Goal: Information Seeking & Learning: Learn about a topic

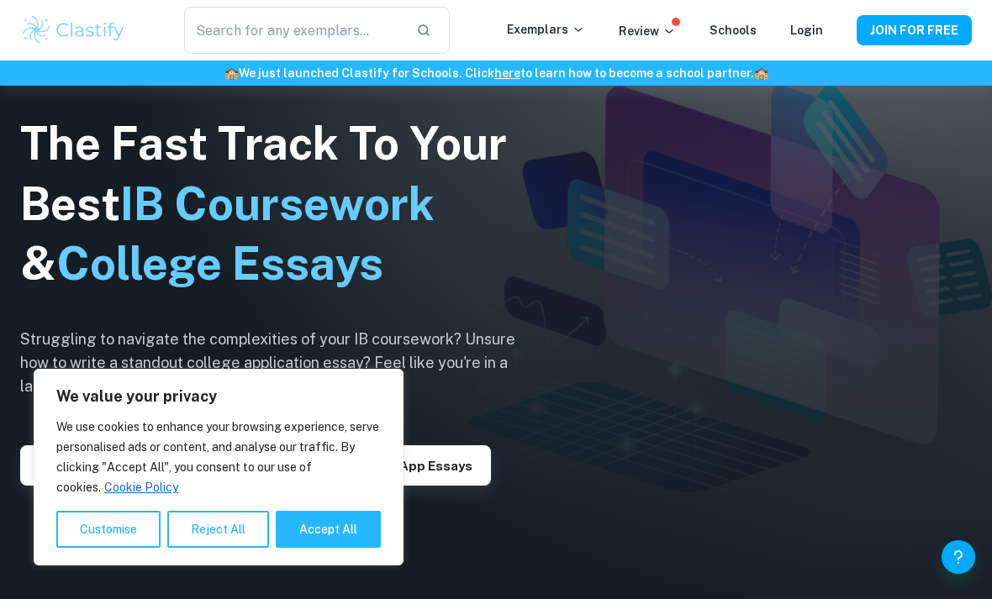
scroll to position [169, 0]
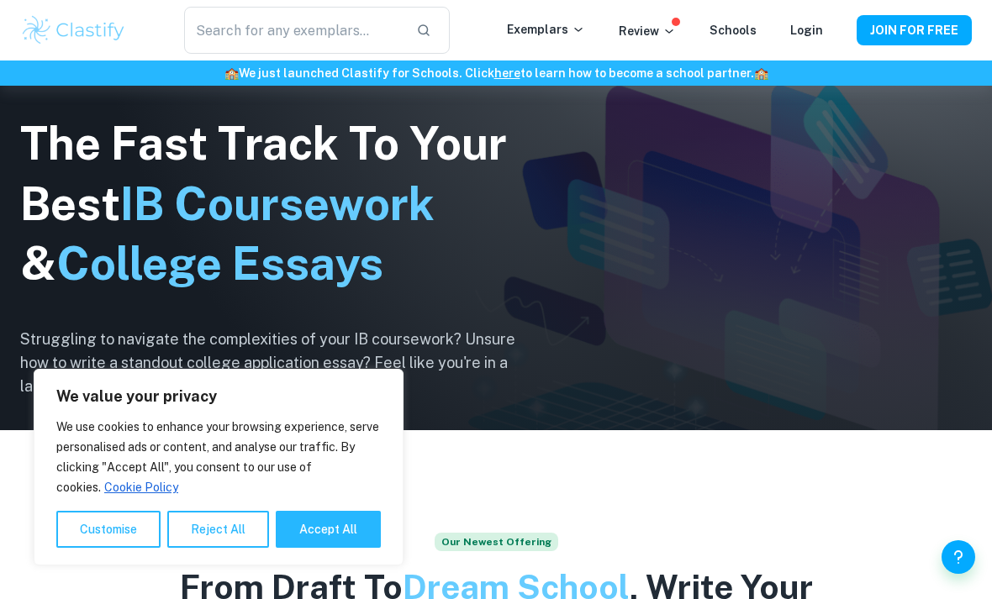
click at [324, 548] on button "Accept All" at bounding box center [328, 529] width 105 height 37
checkbox input "true"
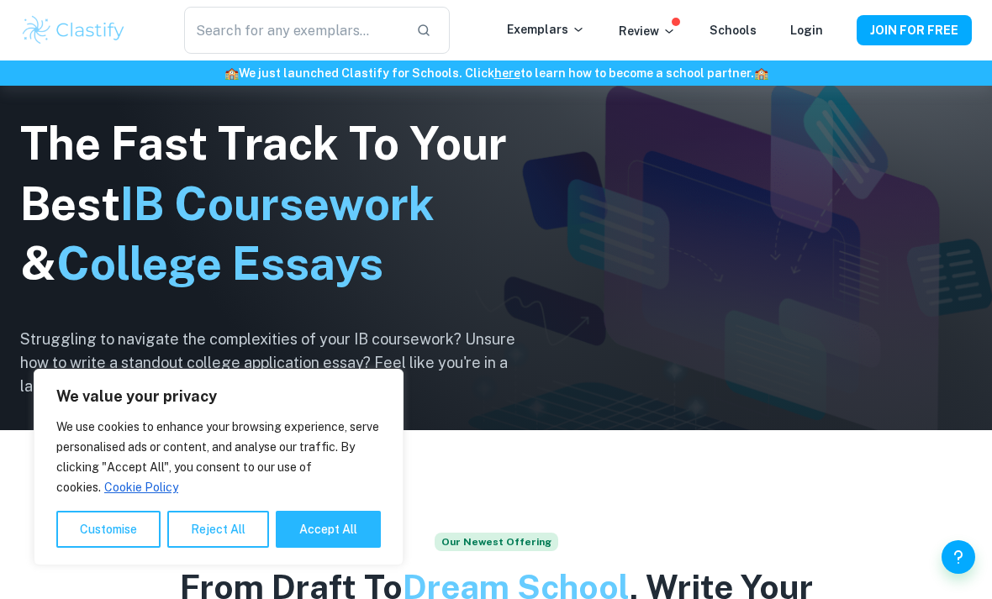
checkbox input "true"
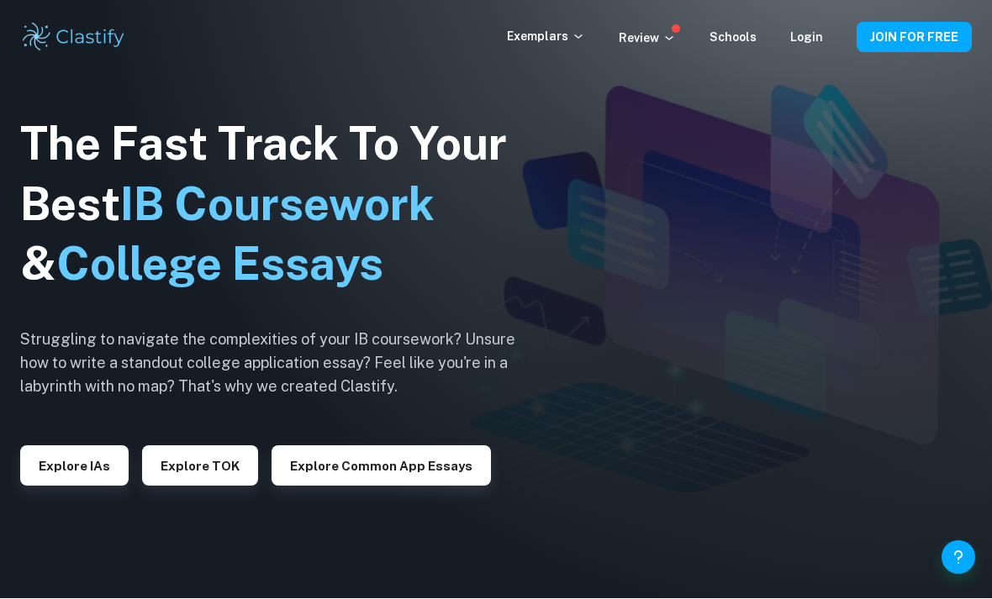
scroll to position [0, 0]
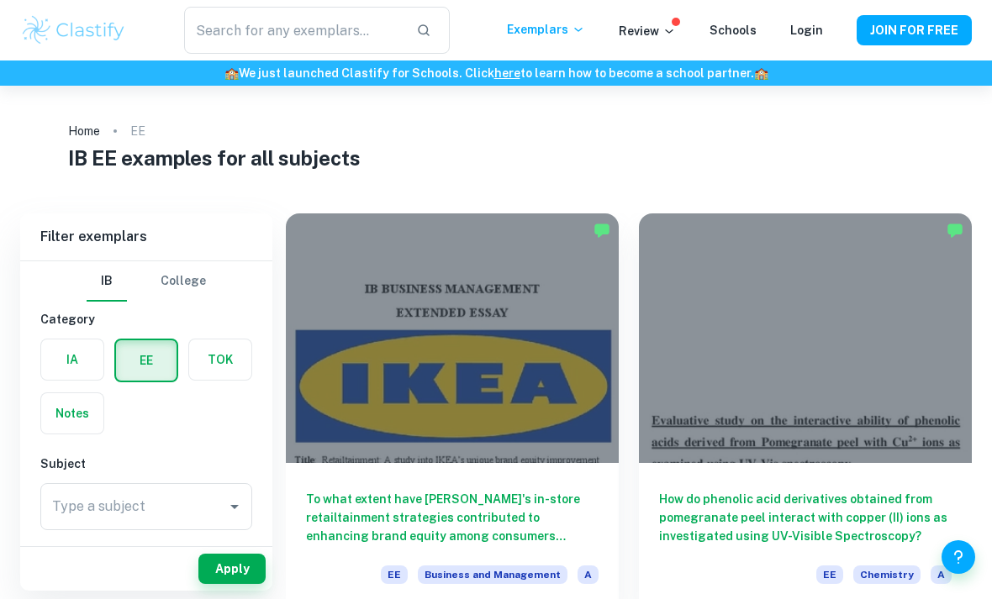
checkbox input "true"
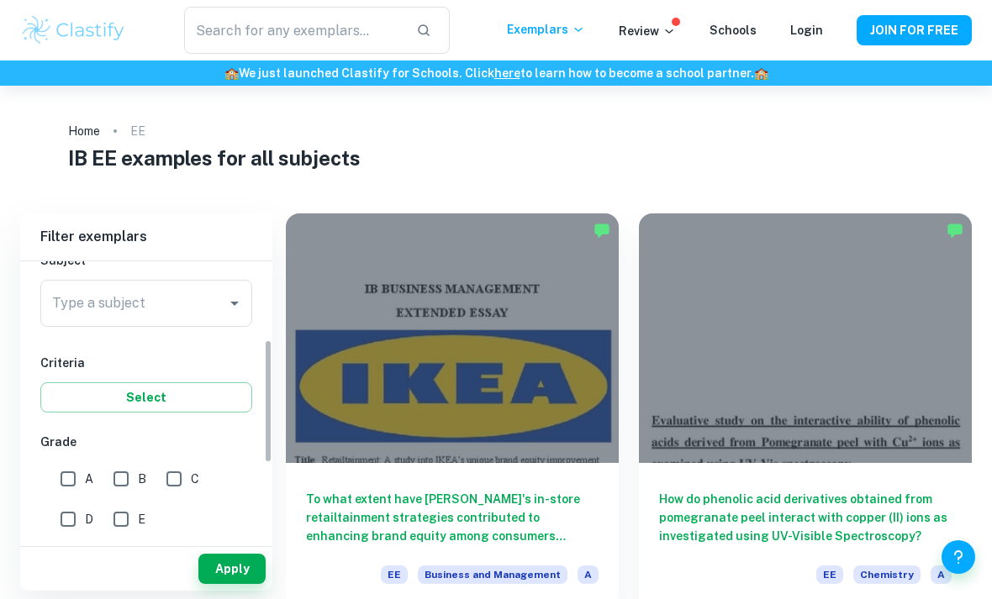
scroll to position [194, 0]
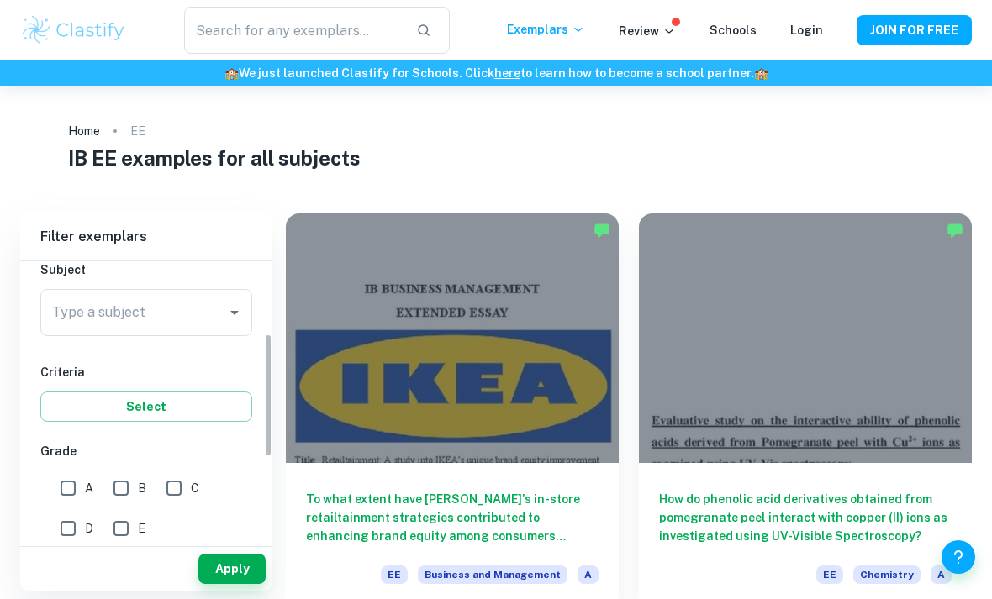
click at [203, 324] on input "Type a subject" at bounding box center [133, 313] width 171 height 32
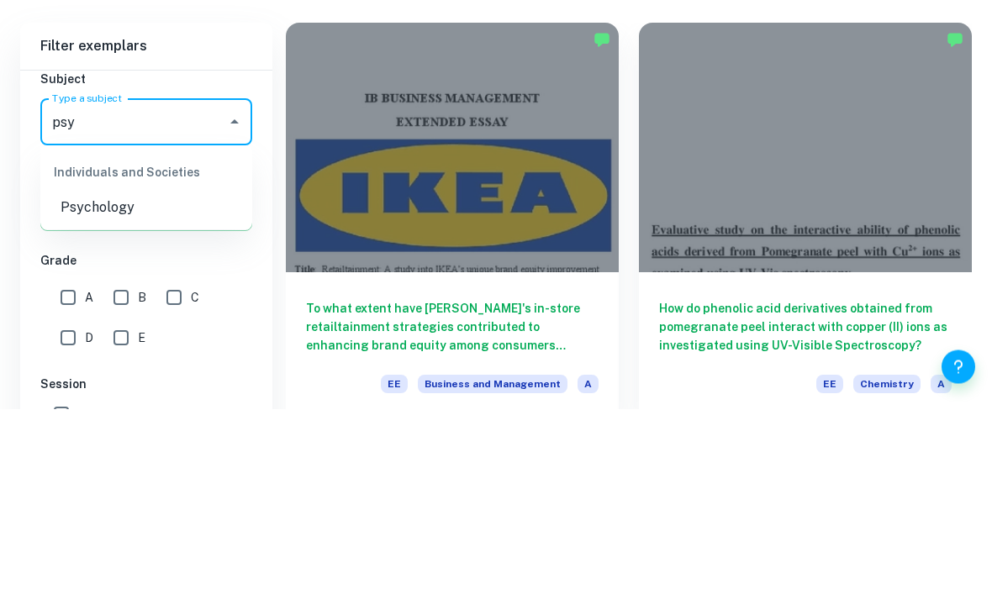
type input "psyc"
click at [89, 383] on li "Psychology" at bounding box center [146, 398] width 212 height 30
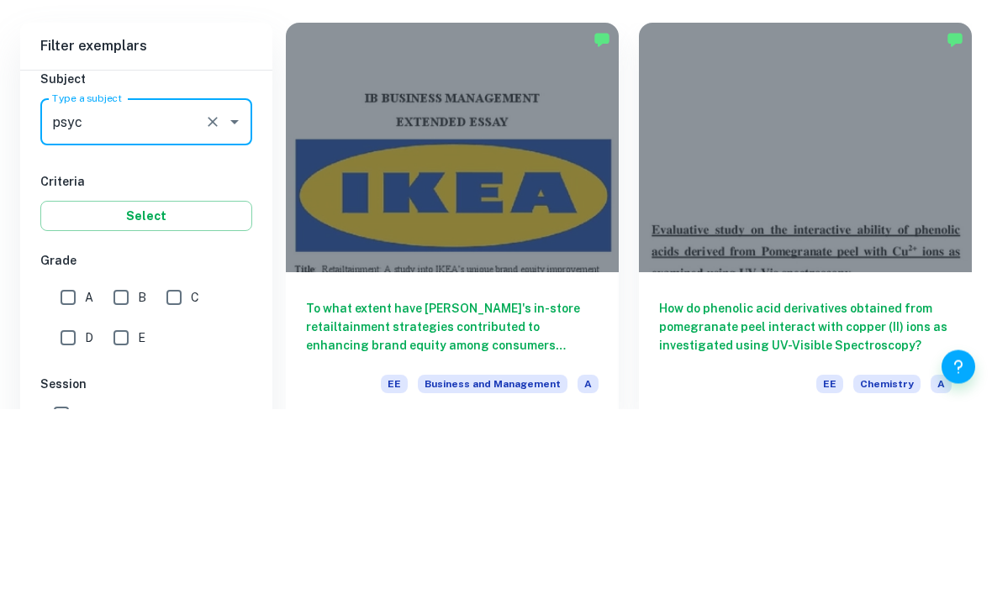
click at [98, 392] on button "Select" at bounding box center [146, 407] width 212 height 30
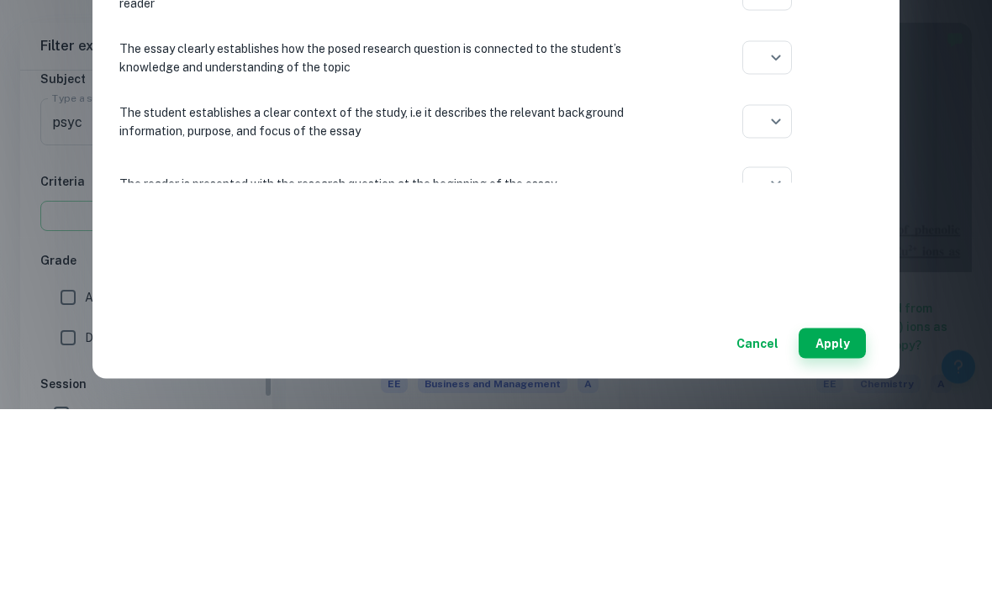
scroll to position [191, 0]
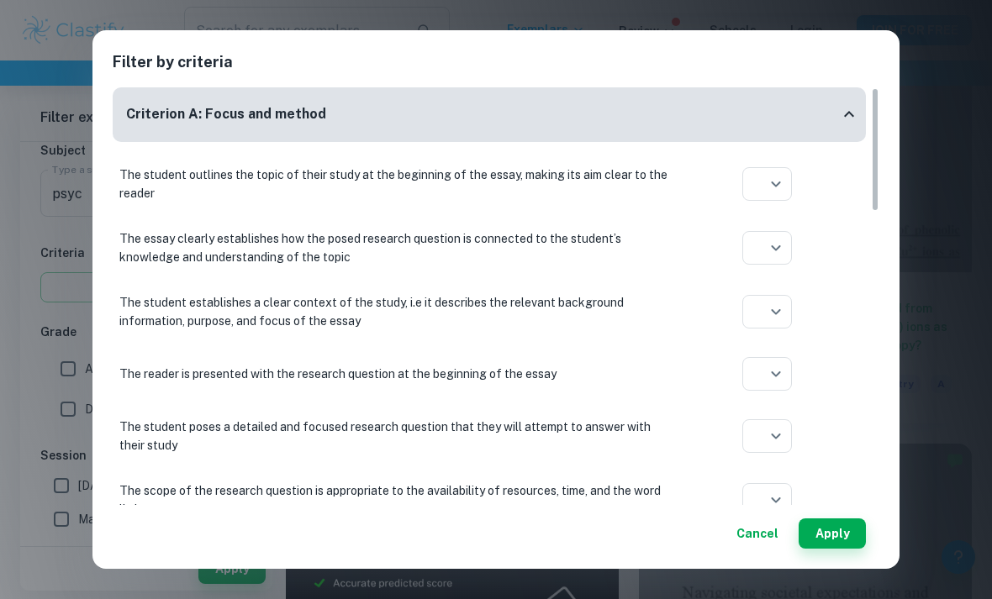
click at [830, 522] on button "Apply" at bounding box center [832, 534] width 67 height 30
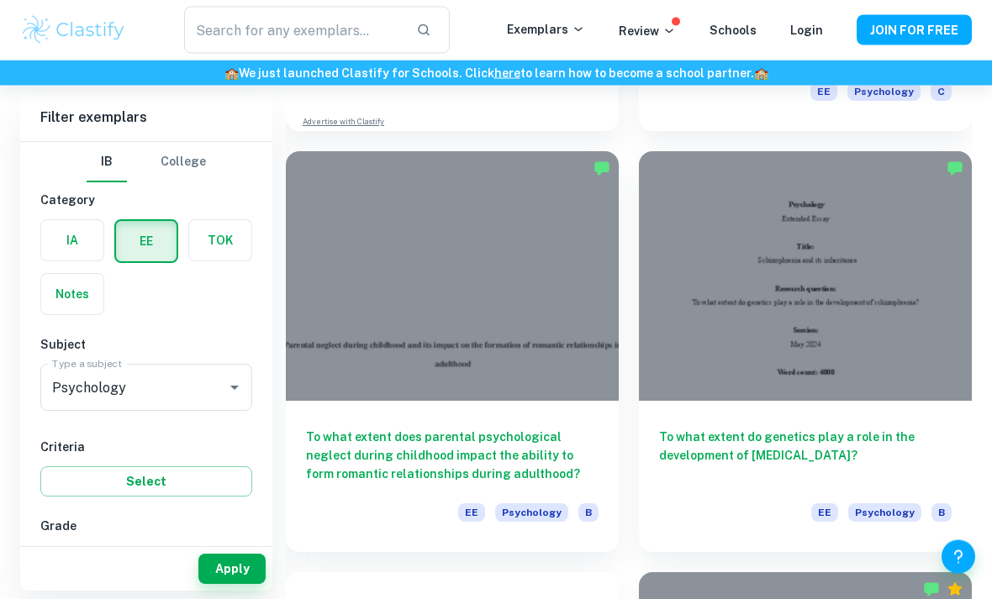
scroll to position [904, 0]
click at [550, 421] on div "To what extent does parental psychological neglect during childhood impact the …" at bounding box center [452, 476] width 333 height 151
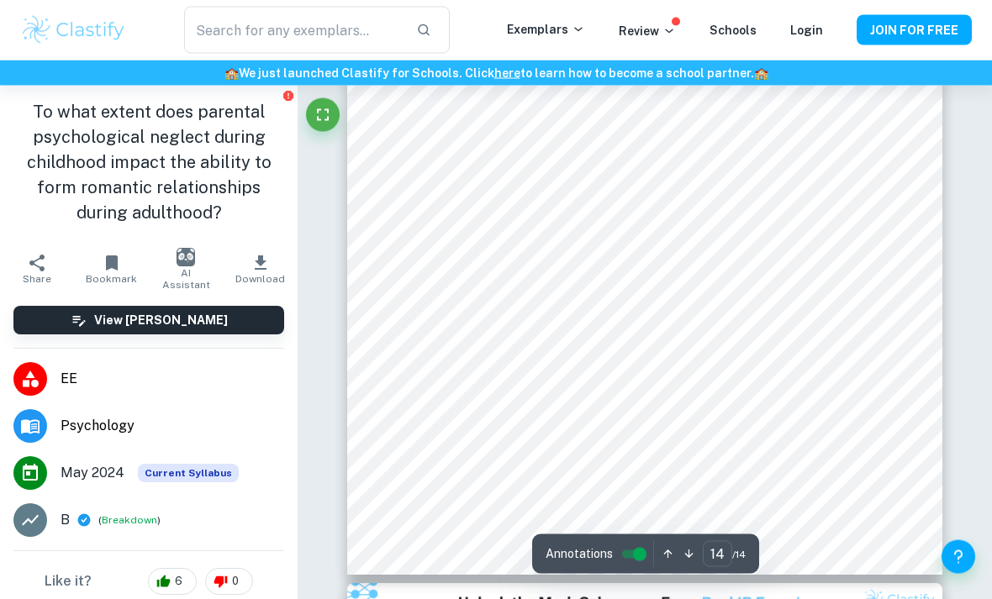
scroll to position [11737, 0]
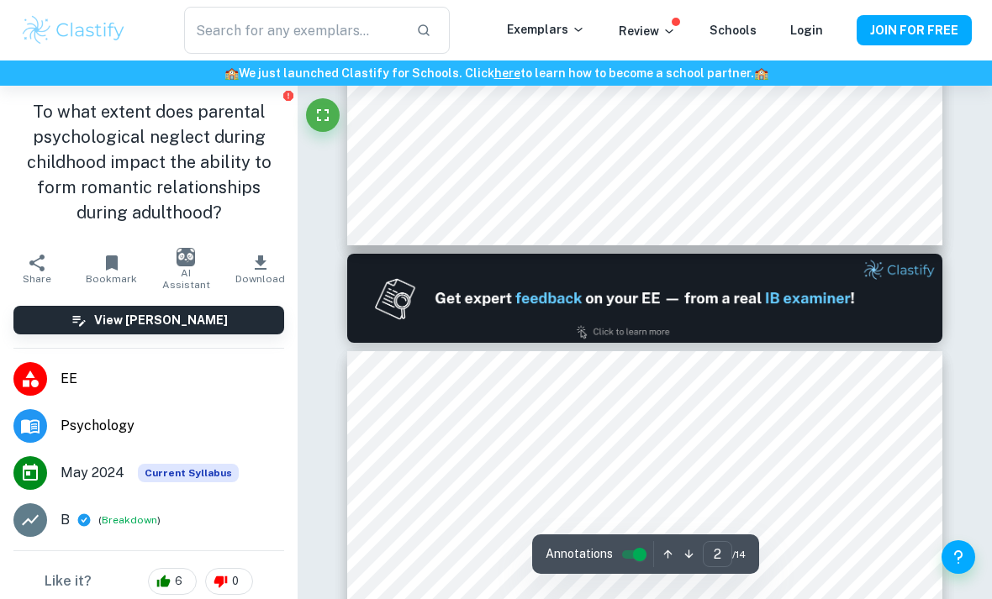
type input "1"
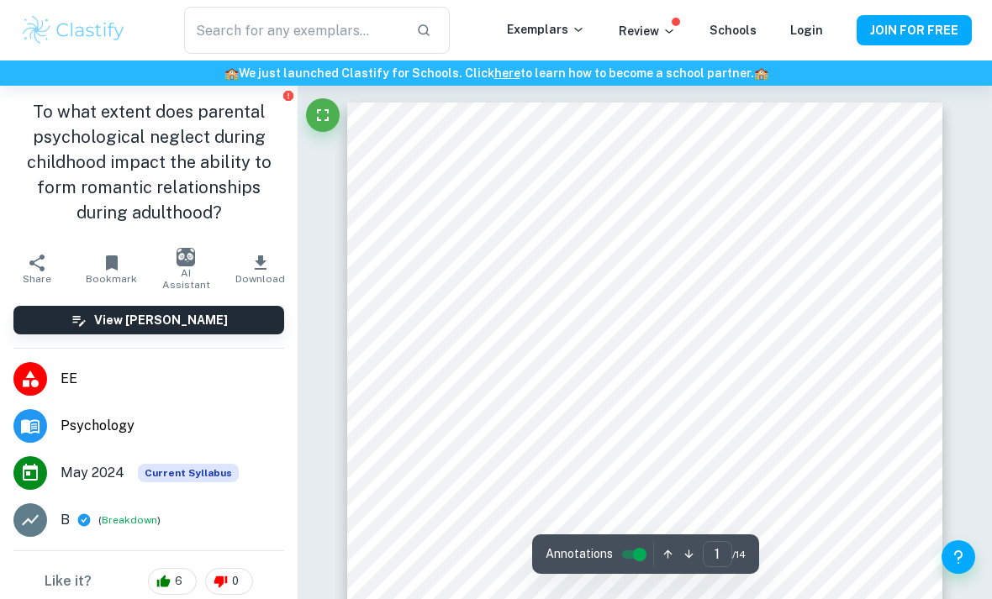
scroll to position [23, 0]
